Goal: Task Accomplishment & Management: Use online tool/utility

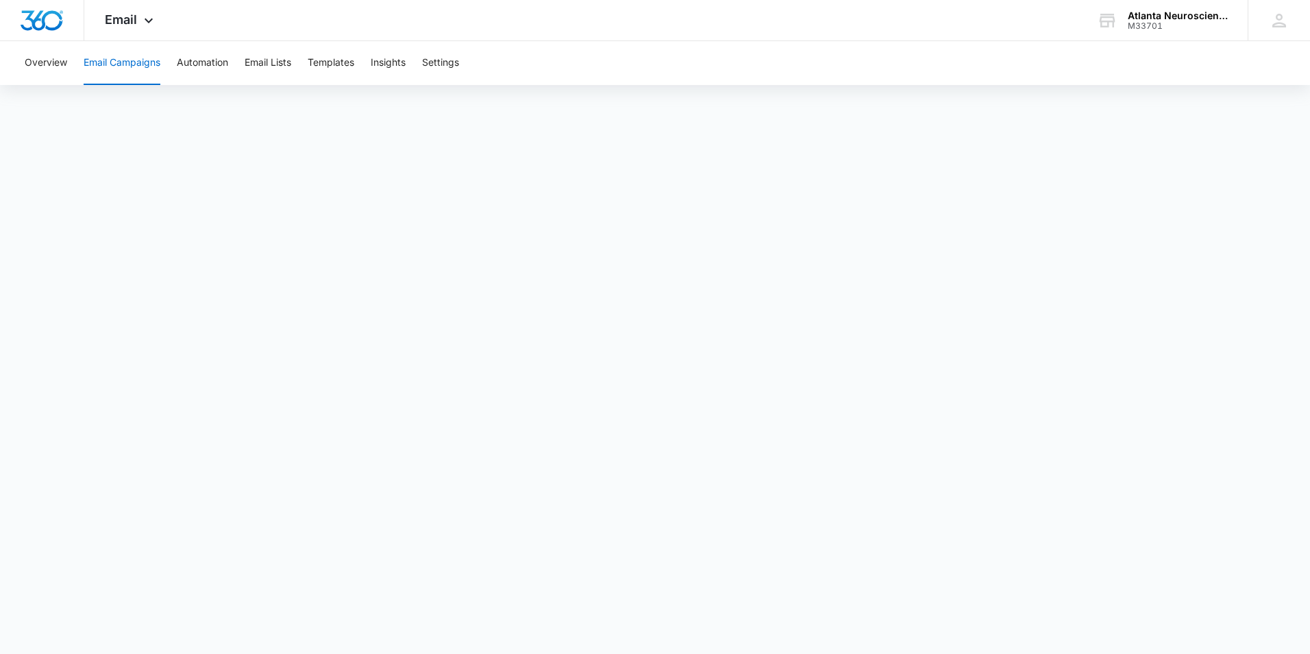
click at [106, 68] on button "Email Campaigns" at bounding box center [122, 63] width 77 height 44
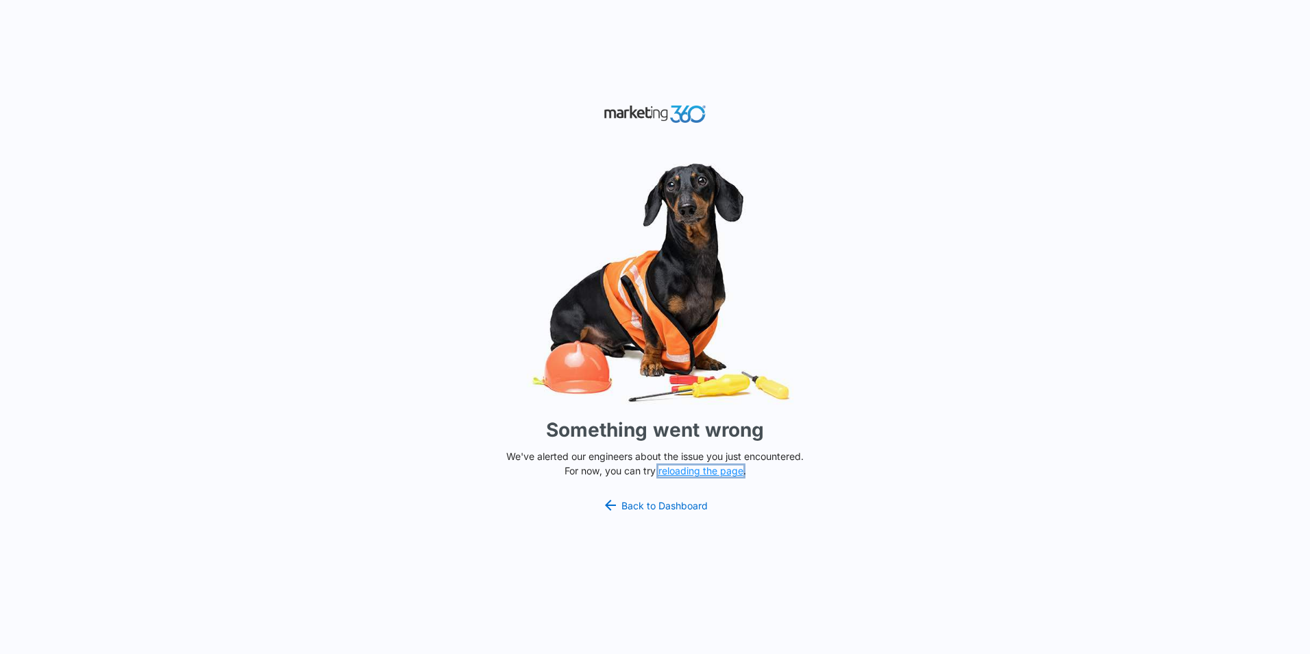
click at [691, 473] on button "reloading the page" at bounding box center [700, 470] width 85 height 11
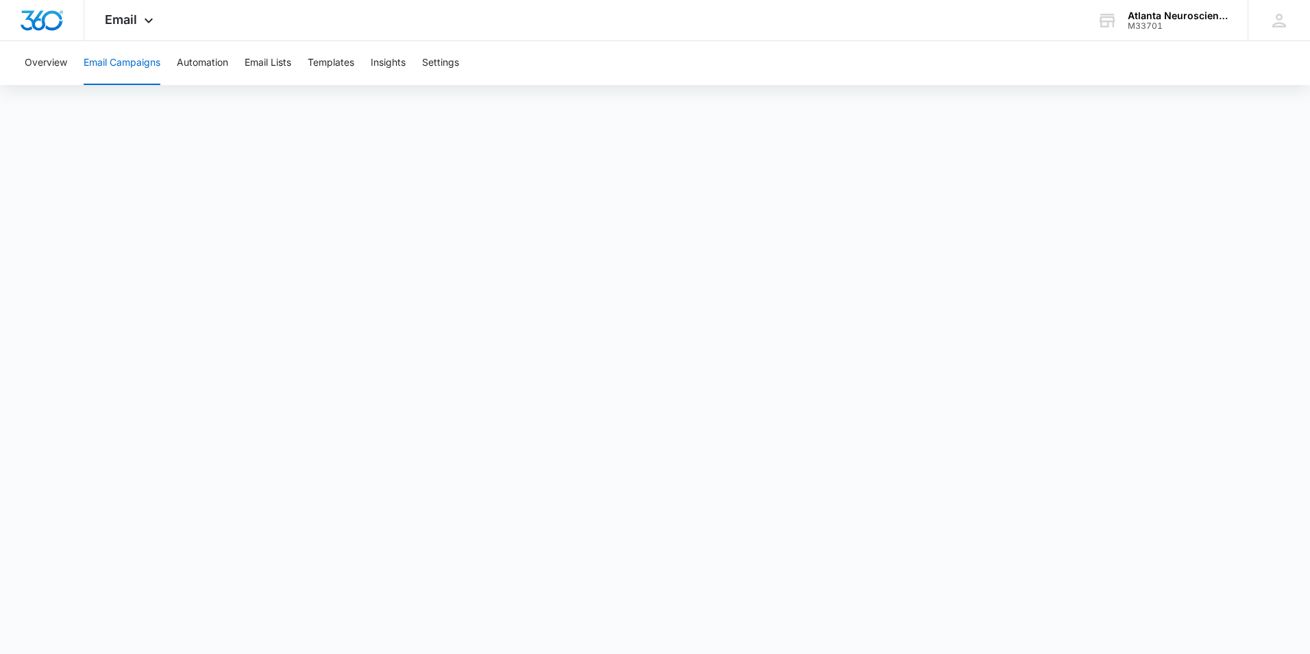
click at [112, 59] on button "Email Campaigns" at bounding box center [122, 63] width 77 height 44
